Goal: Go to known website: Go to known website

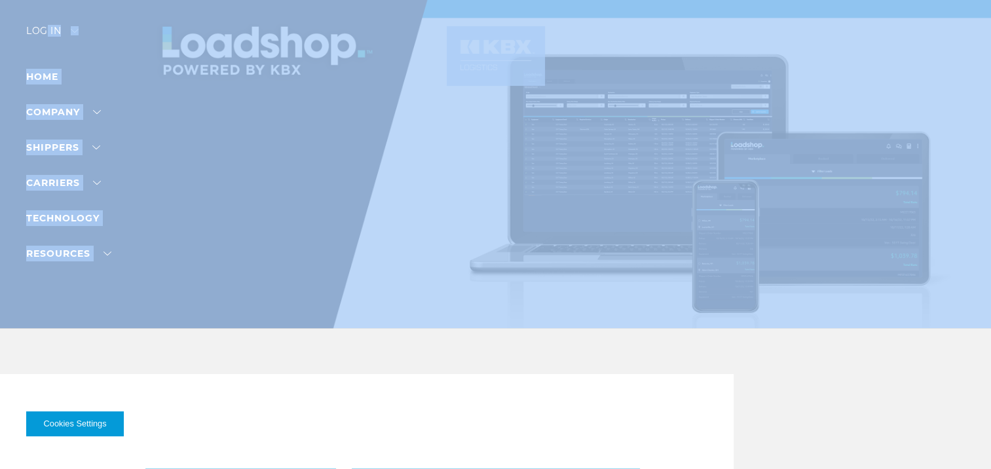
drag, startPoint x: 46, startPoint y: 33, endPoint x: 52, endPoint y: 31, distance: 6.7
click at [55, 31] on div "Log in" at bounding box center [52, 35] width 52 height 19
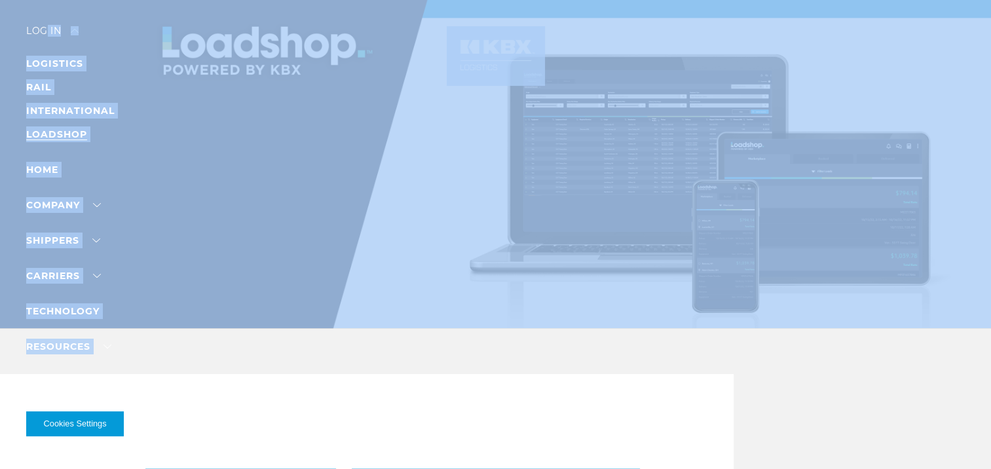
click at [55, 134] on link "LOADSHOP" at bounding box center [56, 134] width 61 height 12
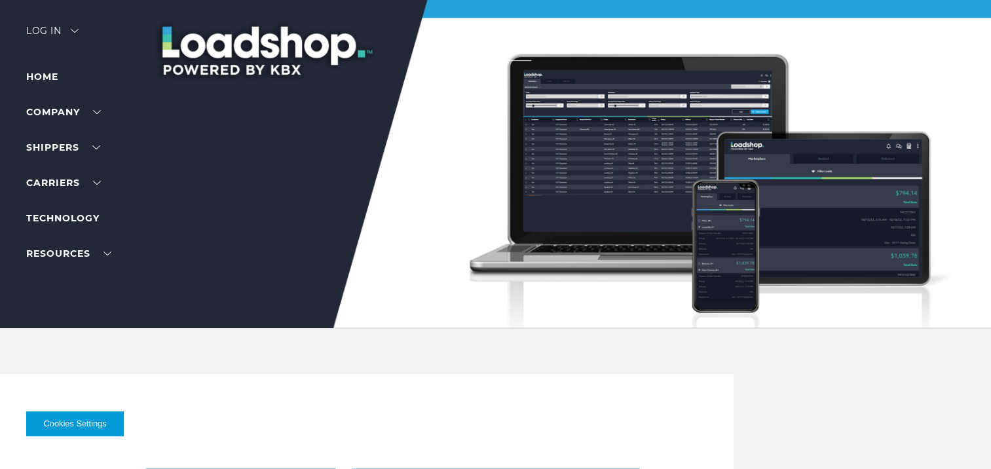
click at [60, 31] on div "Log in" at bounding box center [52, 35] width 52 height 19
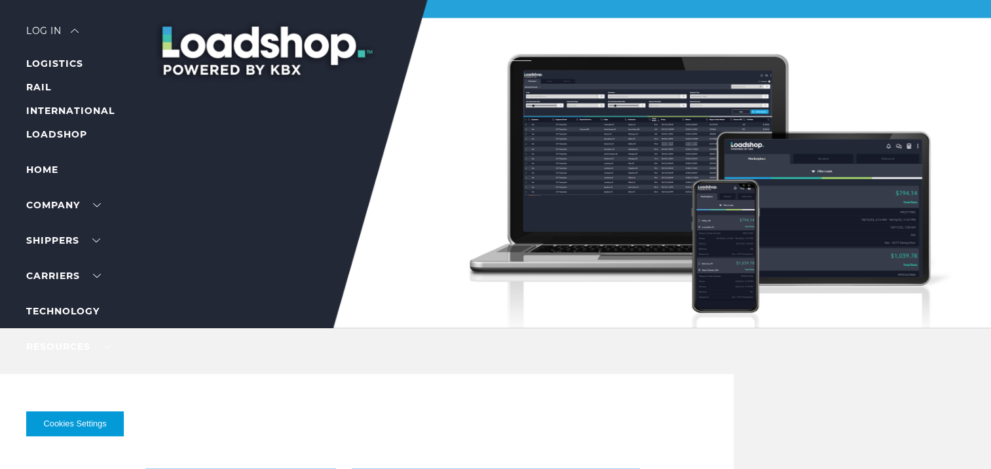
click at [63, 141] on li "LOADSHOP" at bounding box center [83, 134] width 114 height 16
click at [59, 130] on link "LOADSHOP" at bounding box center [56, 134] width 61 height 12
